Goal: Task Accomplishment & Management: Use online tool/utility

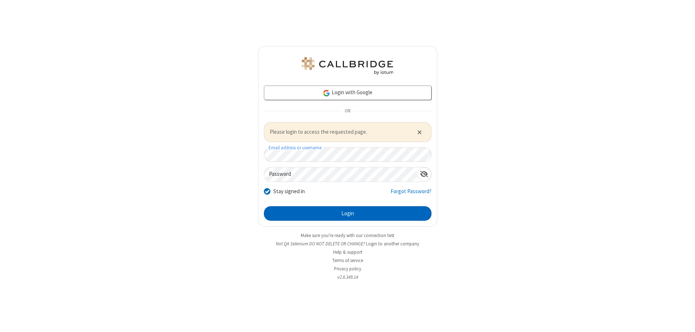
click at [348, 213] on button "Login" at bounding box center [348, 213] width 168 height 14
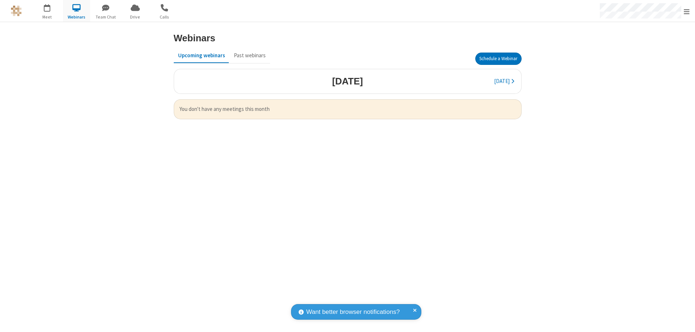
click at [498, 59] on button "Schedule a Webinar" at bounding box center [499, 59] width 46 height 12
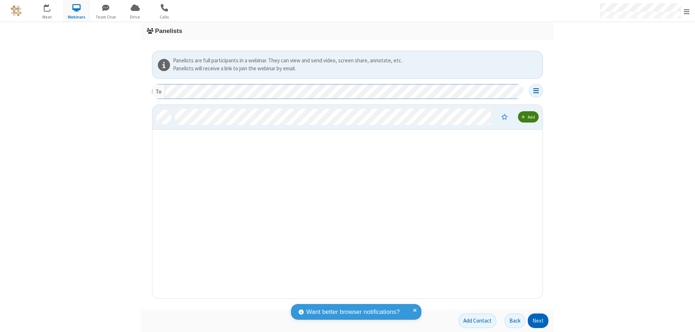
click at [539, 321] on button "Next" at bounding box center [538, 320] width 21 height 14
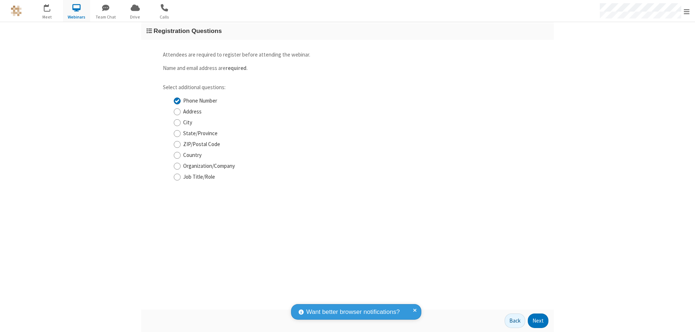
click at [539, 321] on button "Next" at bounding box center [538, 320] width 21 height 14
